Goal: Find specific page/section: Find specific page/section

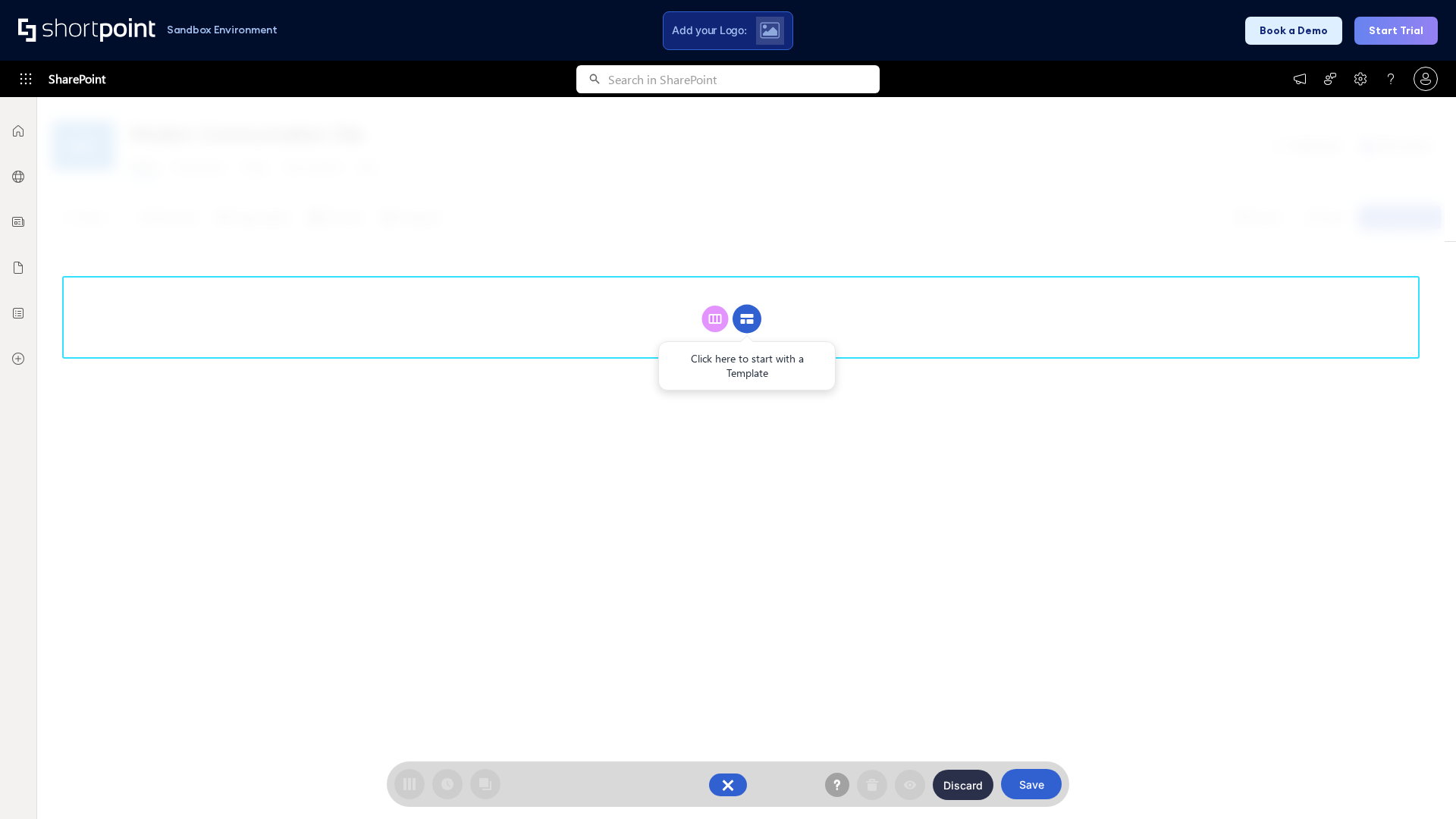
click at [747, 318] on circle at bounding box center [747, 319] width 29 height 29
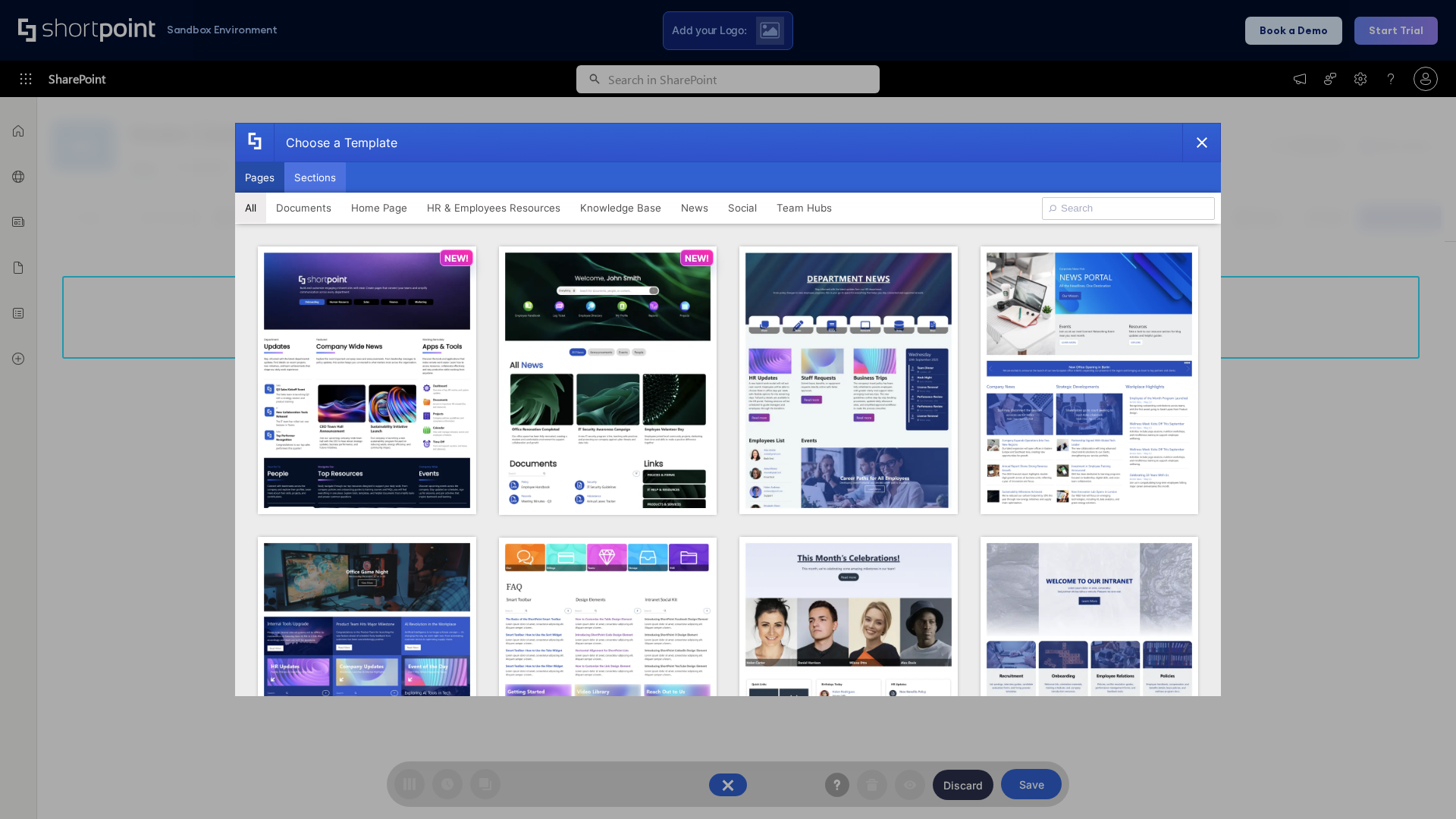
click at [315, 177] on button "Sections" at bounding box center [315, 177] width 61 height 31
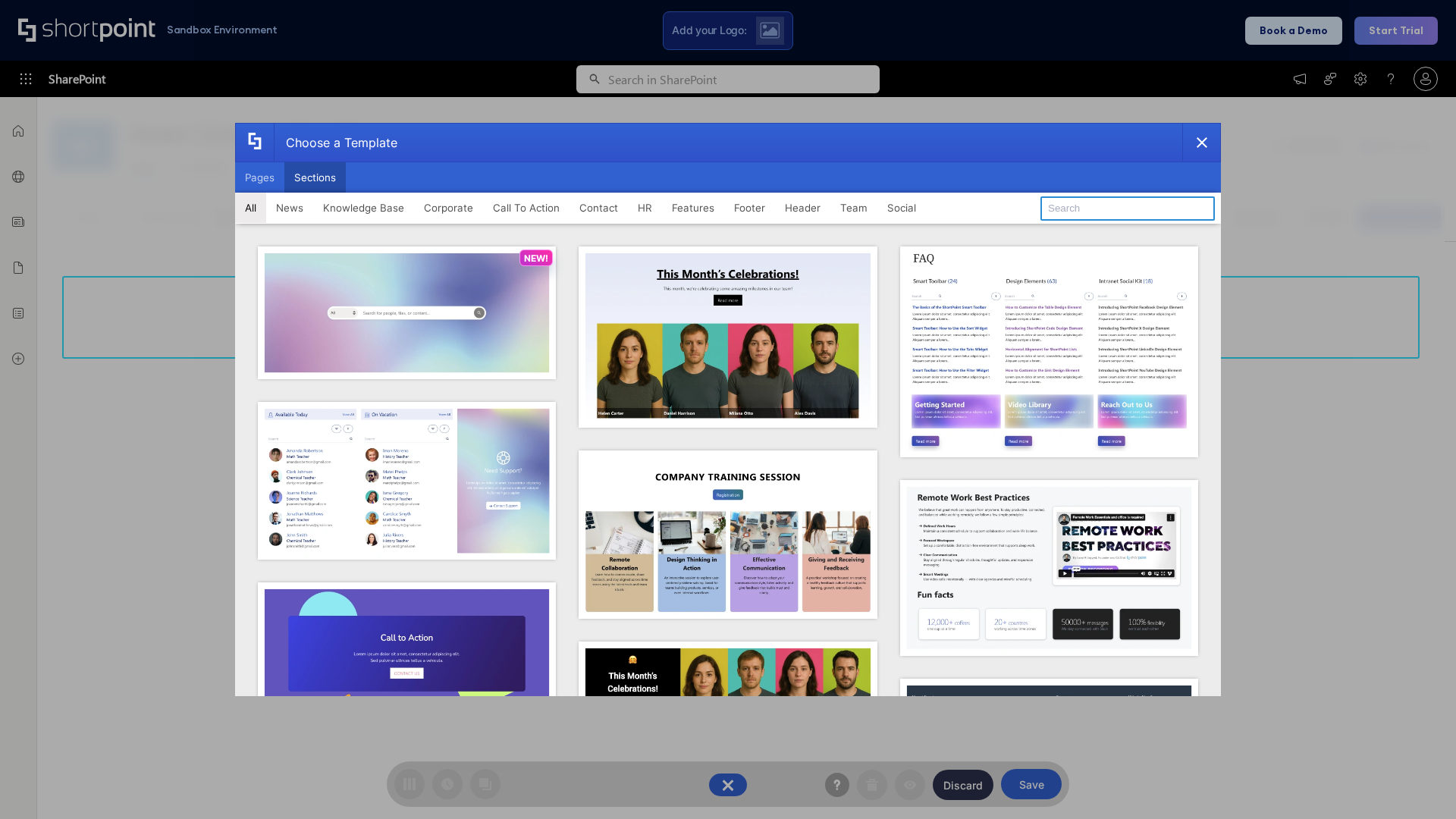
type input "CTA 3"
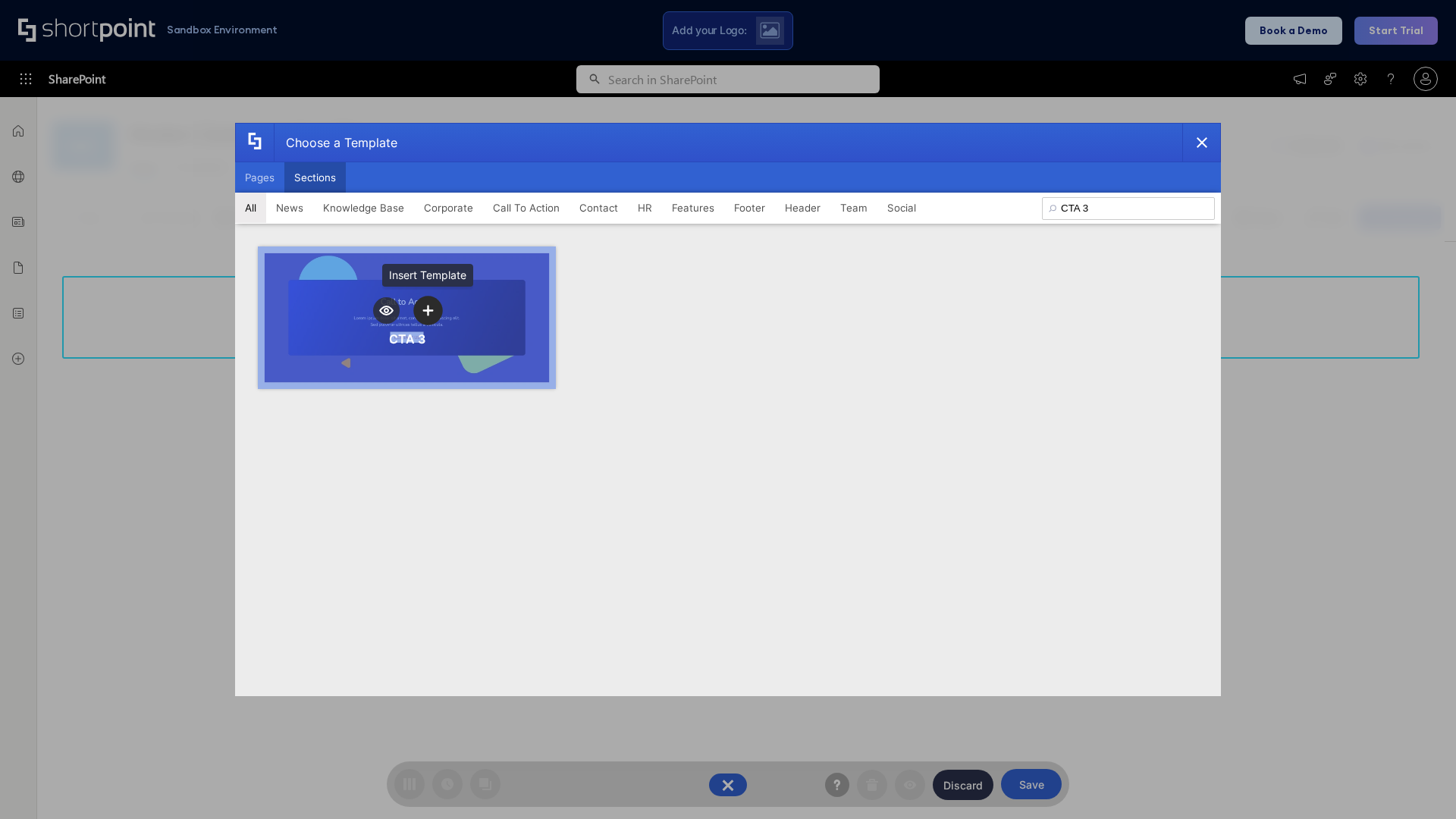
click at [428, 310] on icon "template selector" at bounding box center [427, 310] width 10 height 10
